Goal: Task Accomplishment & Management: Manage account settings

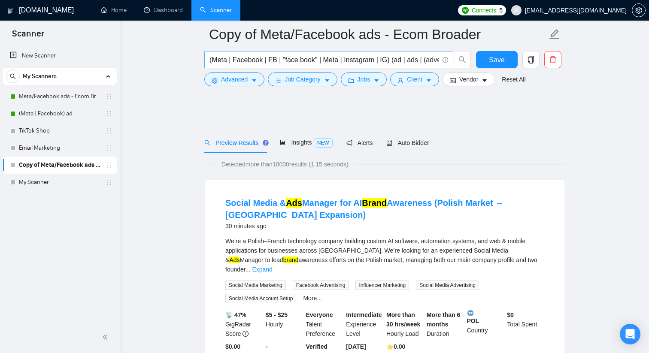
scroll to position [883, 0]
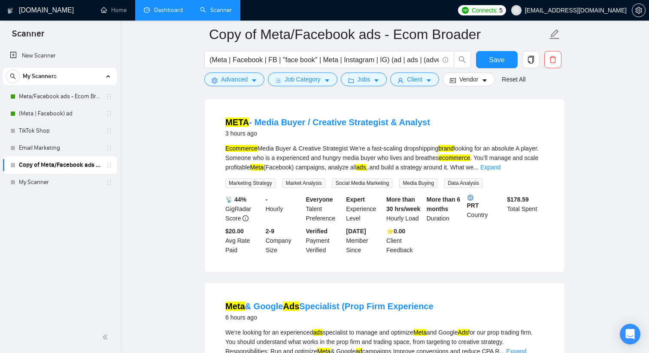
click at [147, 14] on link "Dashboard" at bounding box center [163, 9] width 39 height 7
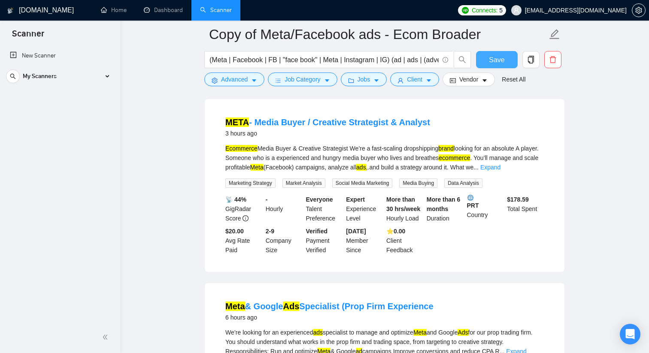
click at [486, 55] on button "Save" at bounding box center [497, 59] width 42 height 17
click at [169, 6] on link "Dashboard" at bounding box center [163, 9] width 39 height 7
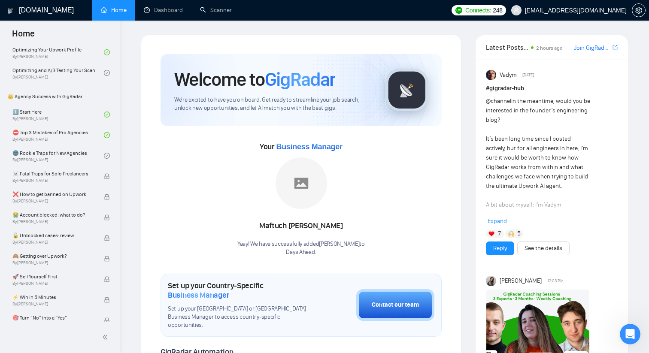
scroll to position [151, 0]
